Goal: Register for event/course

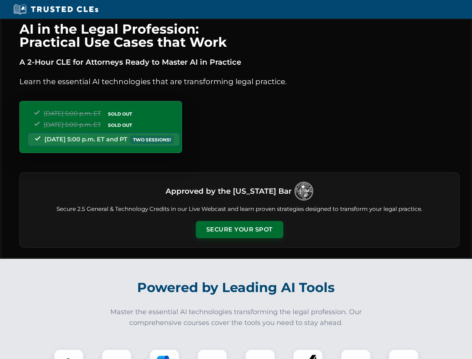
click at [239, 230] on button "Secure Your Spot" at bounding box center [239, 229] width 87 height 17
click at [69, 354] on img at bounding box center [69, 364] width 22 height 22
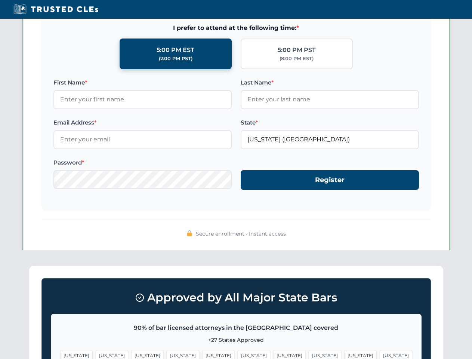
click at [273, 354] on span "[US_STATE]" at bounding box center [289, 355] width 33 height 11
click at [344, 354] on span "[US_STATE]" at bounding box center [360, 355] width 33 height 11
